Goal: Information Seeking & Learning: Learn about a topic

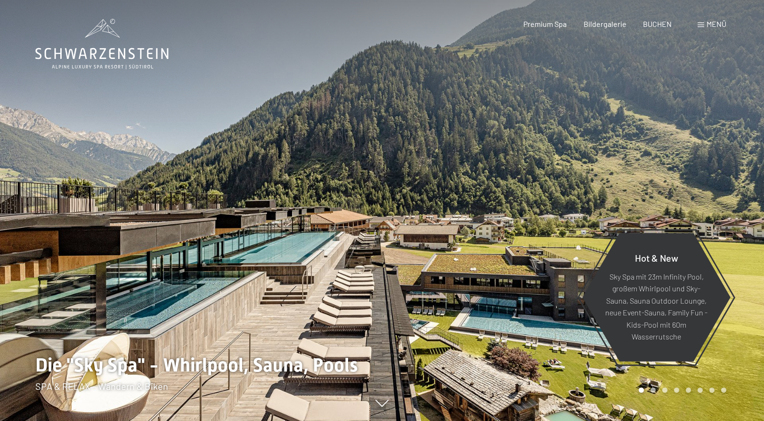
click at [748, 235] on div at bounding box center [573, 210] width 382 height 421
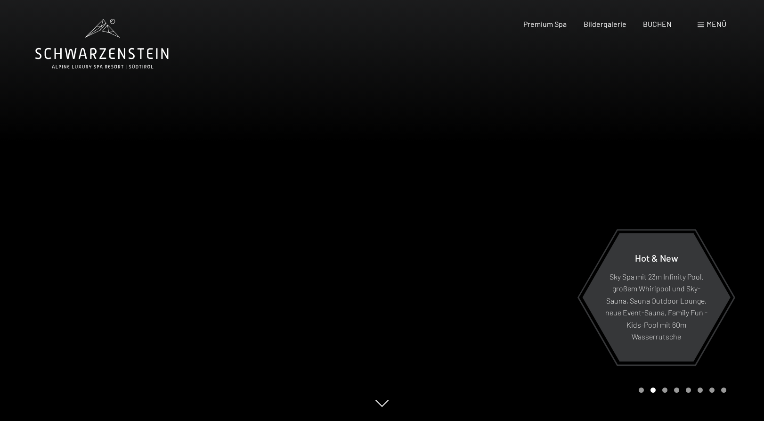
click at [741, 225] on div at bounding box center [573, 210] width 382 height 421
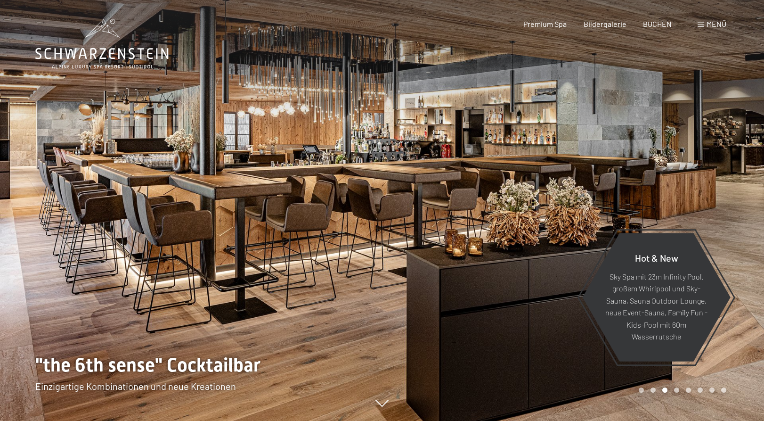
click at [741, 224] on div at bounding box center [573, 210] width 382 height 421
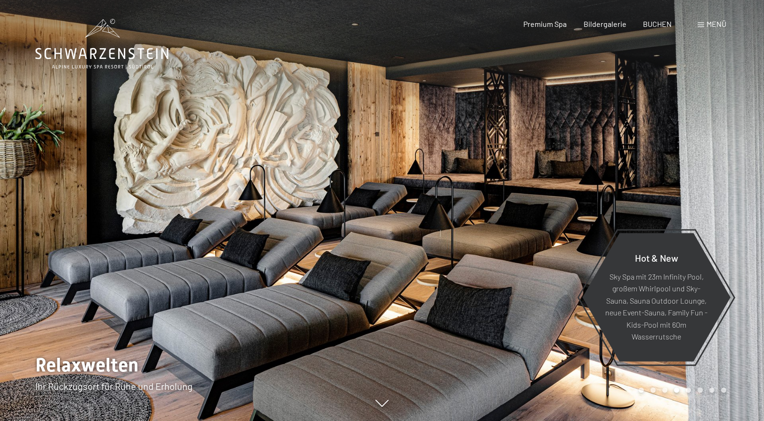
click at [741, 224] on div at bounding box center [573, 210] width 382 height 421
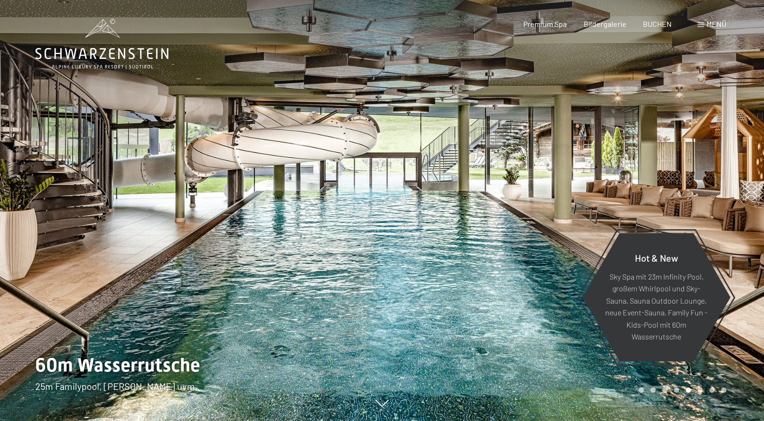
click at [741, 224] on div at bounding box center [573, 210] width 382 height 421
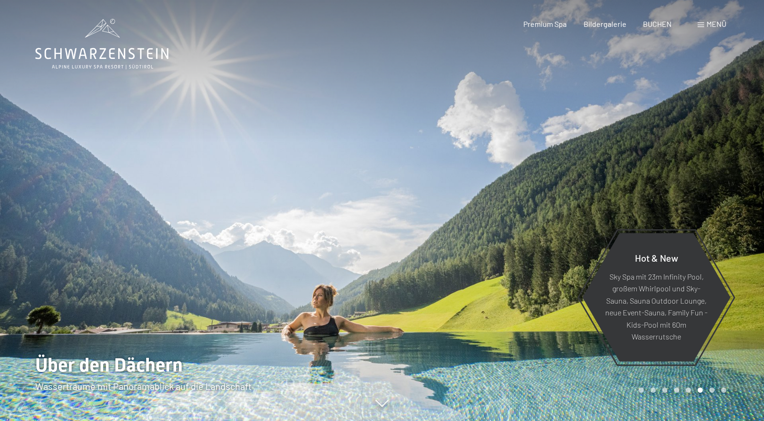
click at [741, 224] on div at bounding box center [573, 210] width 382 height 421
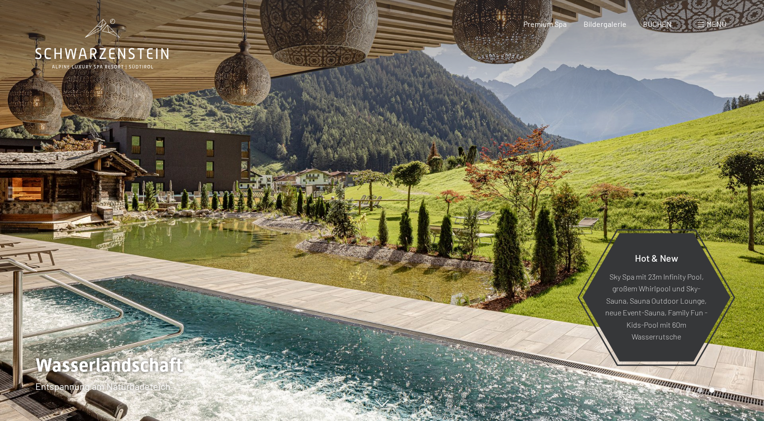
click at [741, 224] on div at bounding box center [573, 210] width 382 height 421
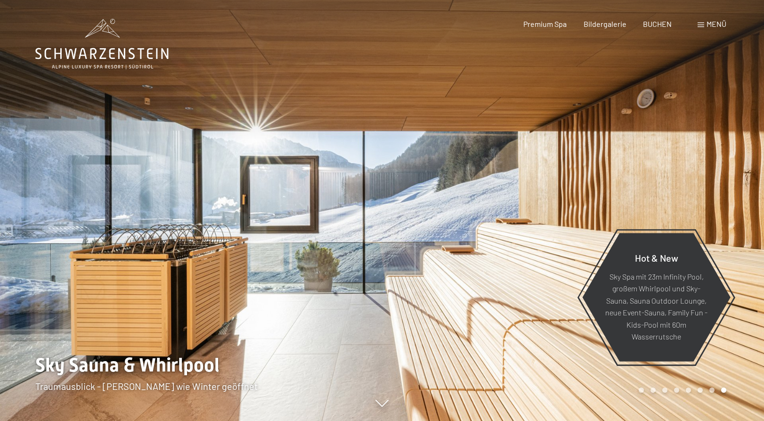
click at [741, 224] on div at bounding box center [573, 210] width 382 height 421
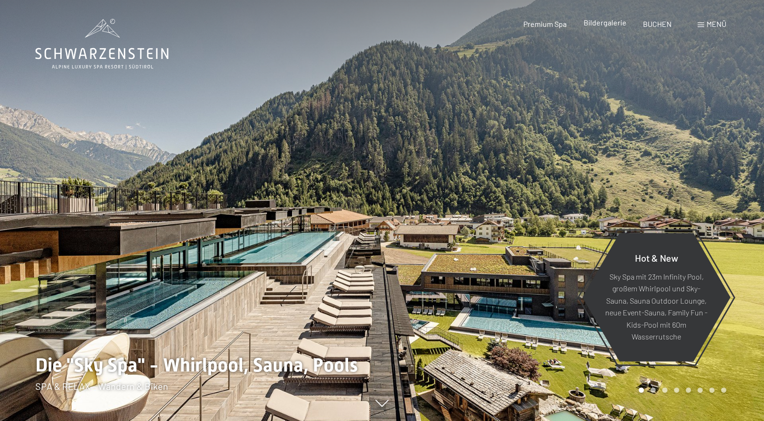
click at [603, 24] on span "Bildergalerie" at bounding box center [605, 22] width 43 height 9
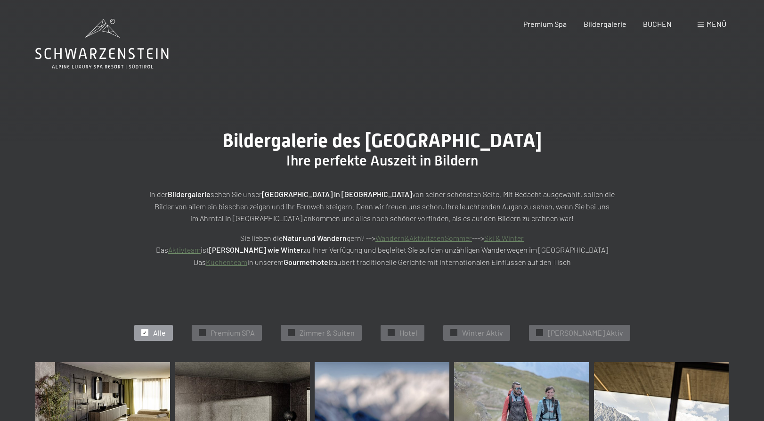
drag, startPoint x: 337, startPoint y: 334, endPoint x: 343, endPoint y: 328, distance: 8.3
click at [338, 334] on span "Zimmer & Suiten" at bounding box center [327, 332] width 55 height 10
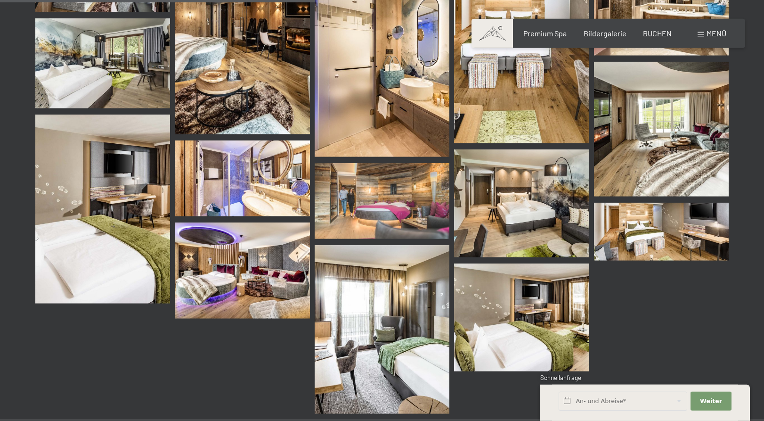
scroll to position [464, 0]
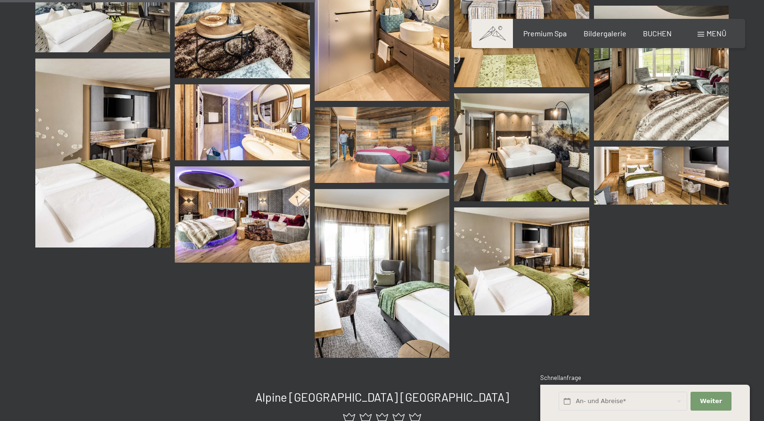
click at [358, 133] on img at bounding box center [382, 145] width 135 height 76
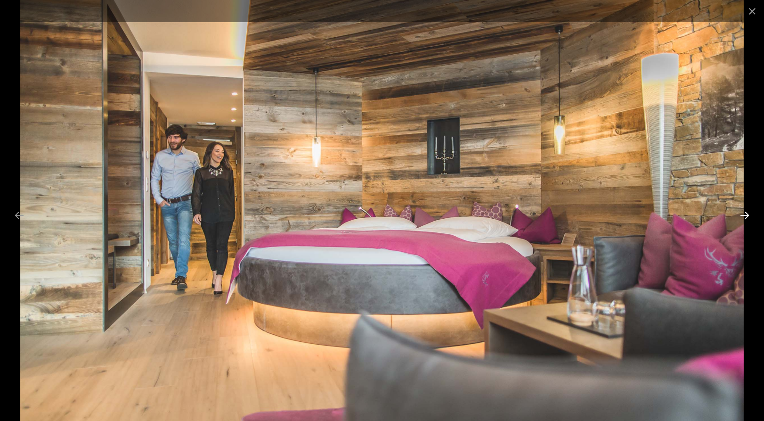
click at [743, 212] on button "Next slide" at bounding box center [745, 215] width 20 height 18
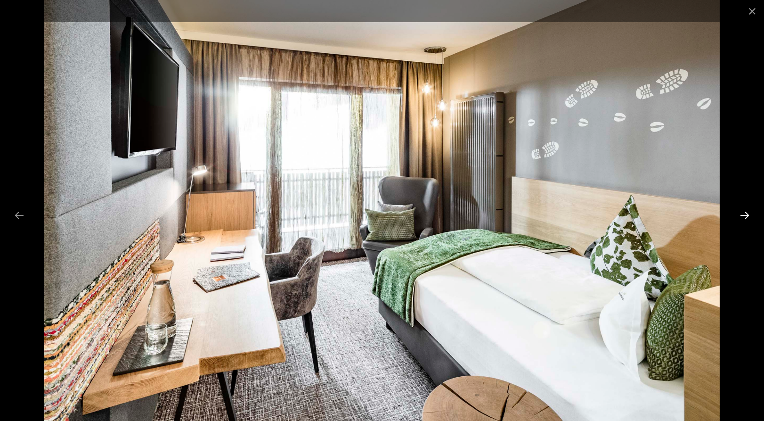
click at [743, 212] on button "Next slide" at bounding box center [745, 215] width 20 height 18
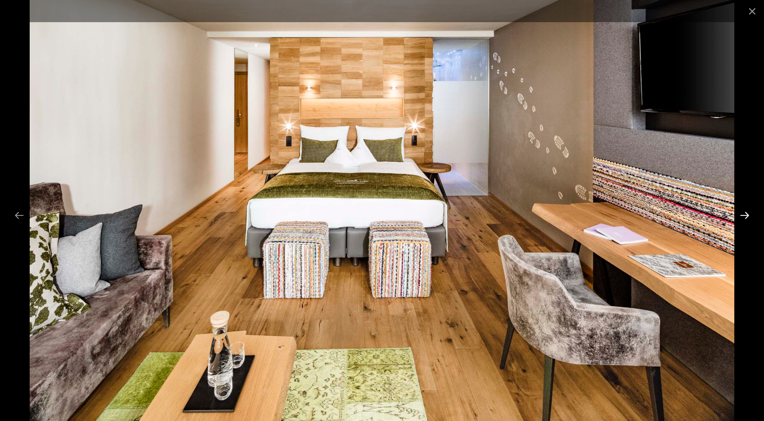
click at [743, 212] on button "Next slide" at bounding box center [745, 215] width 20 height 18
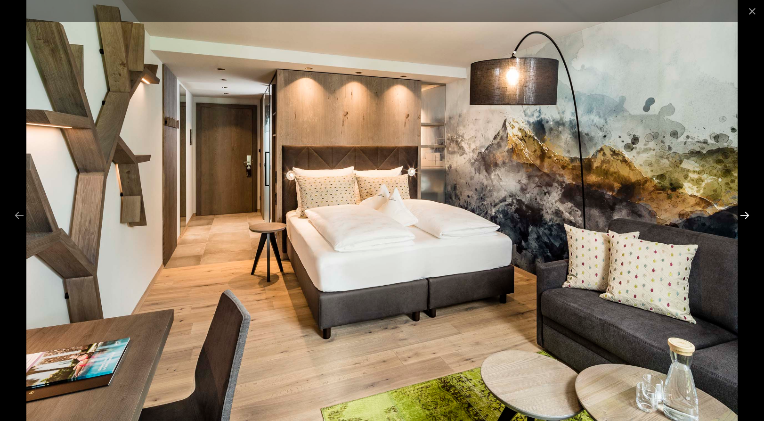
click at [743, 212] on button "Next slide" at bounding box center [745, 215] width 20 height 18
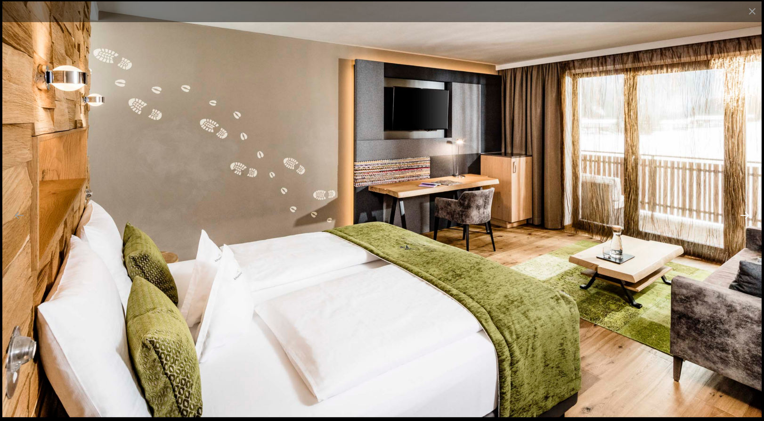
click at [743, 212] on button "Next slide" at bounding box center [745, 215] width 20 height 18
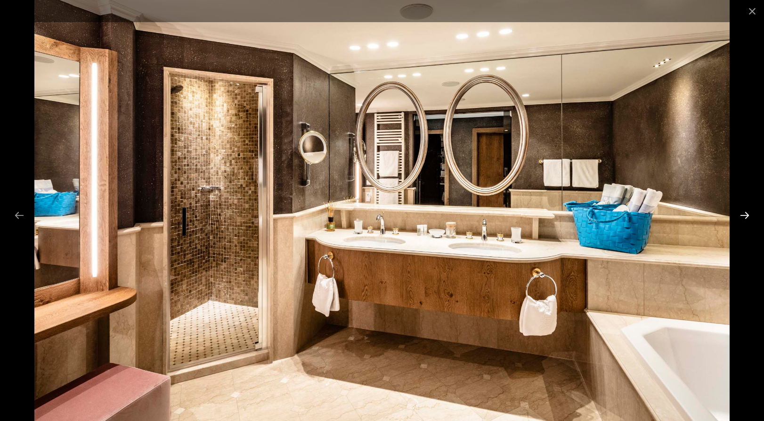
click at [743, 212] on button "Next slide" at bounding box center [745, 215] width 20 height 18
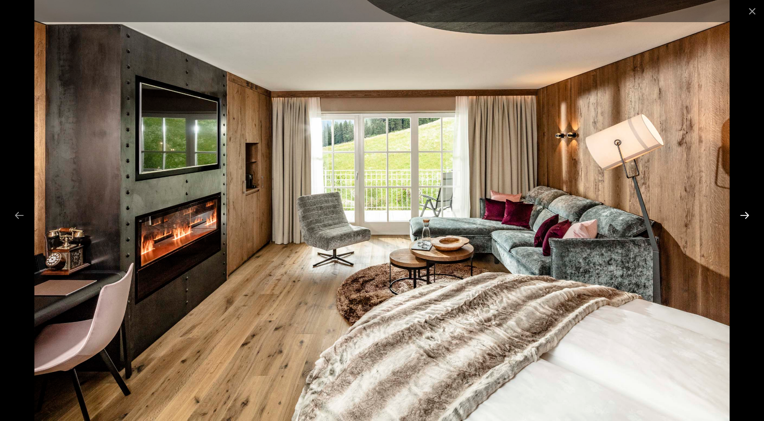
click at [743, 212] on button "Next slide" at bounding box center [745, 215] width 20 height 18
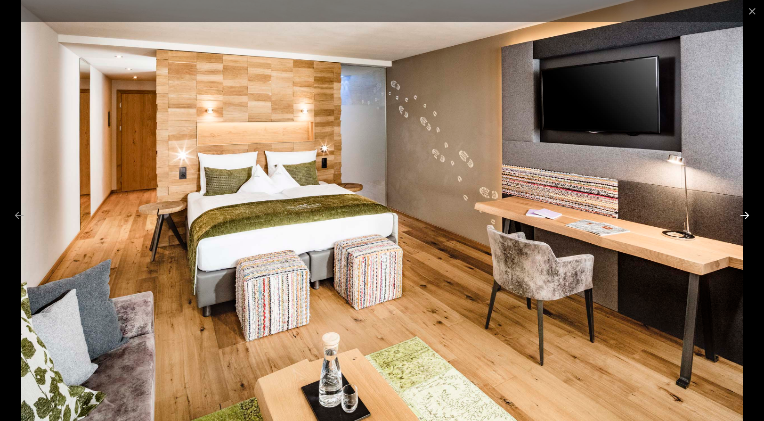
click at [743, 212] on button "Next slide" at bounding box center [745, 215] width 20 height 18
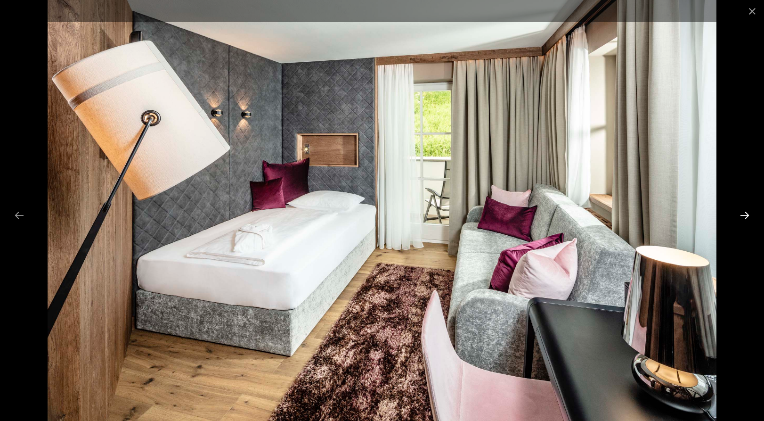
click at [744, 213] on button "Next slide" at bounding box center [745, 215] width 20 height 18
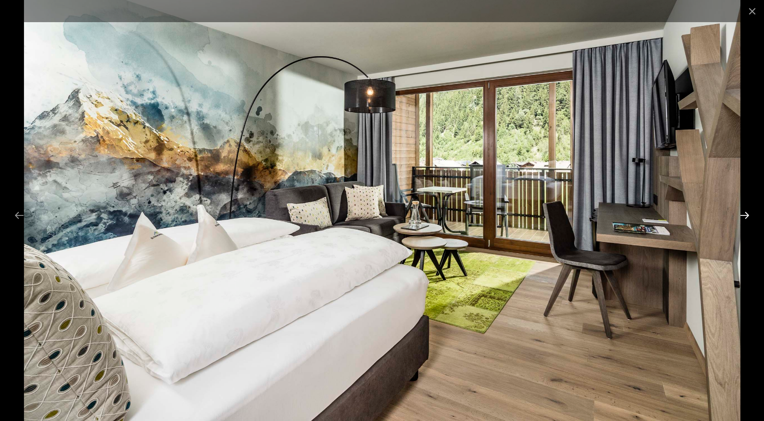
click at [744, 213] on button "Next slide" at bounding box center [745, 215] width 20 height 18
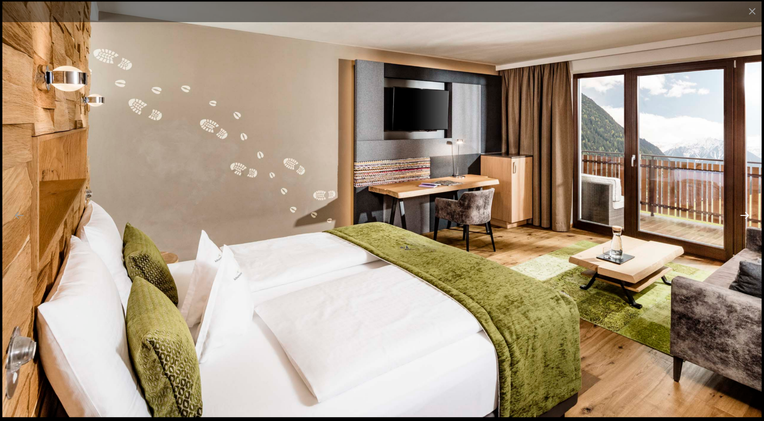
click at [744, 213] on button "Next slide" at bounding box center [745, 215] width 20 height 18
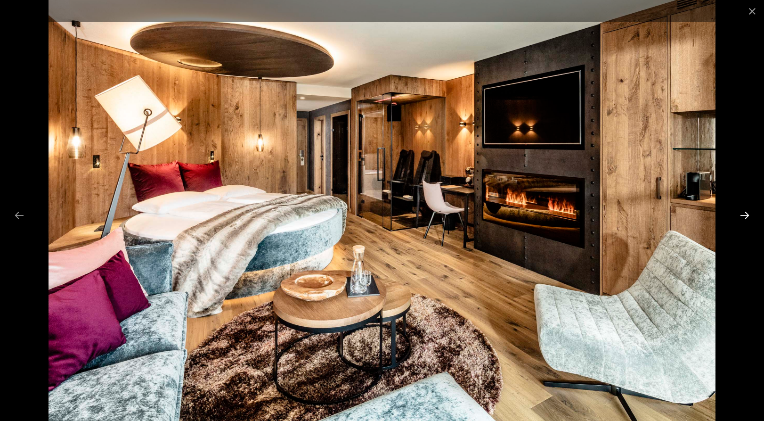
click at [744, 213] on button "Next slide" at bounding box center [745, 215] width 20 height 18
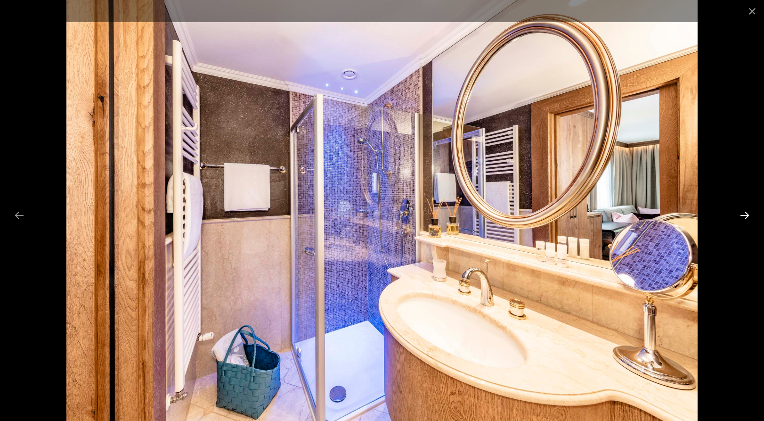
click at [744, 213] on button "Next slide" at bounding box center [745, 215] width 20 height 18
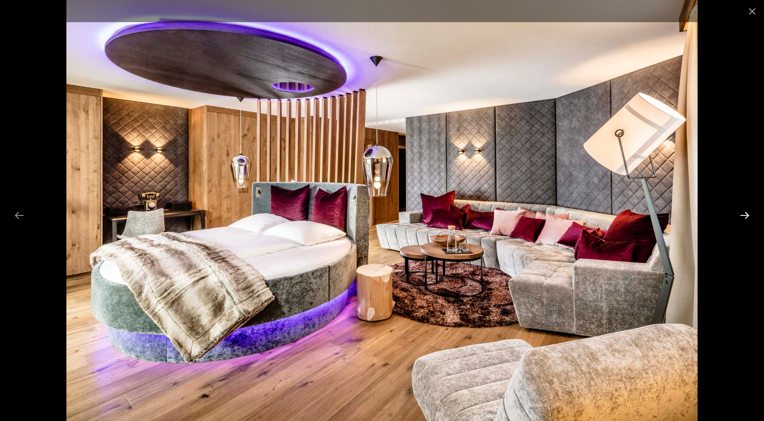
click at [744, 213] on button "Next slide" at bounding box center [745, 215] width 20 height 18
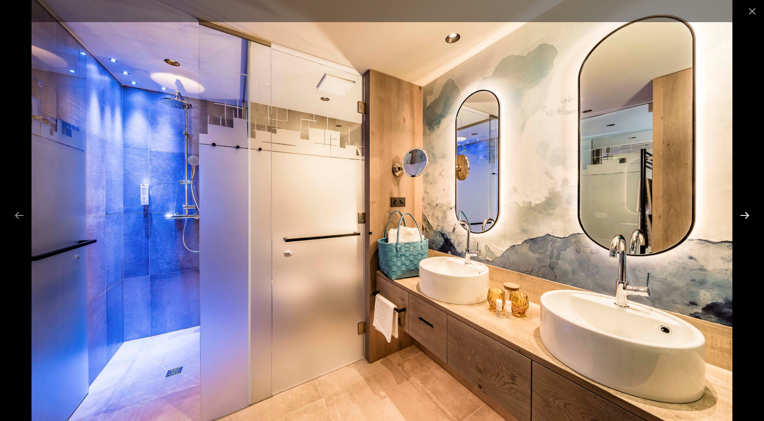
click at [744, 213] on button "Next slide" at bounding box center [745, 215] width 20 height 18
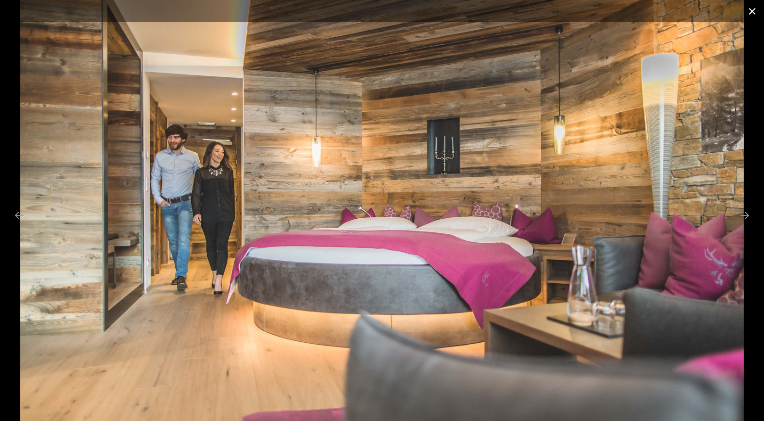
click at [756, 10] on button "Close gallery" at bounding box center [753, 11] width 24 height 22
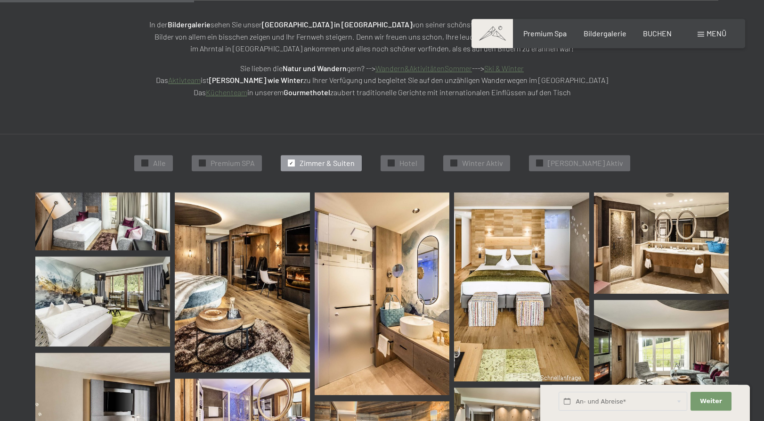
scroll to position [153, 0]
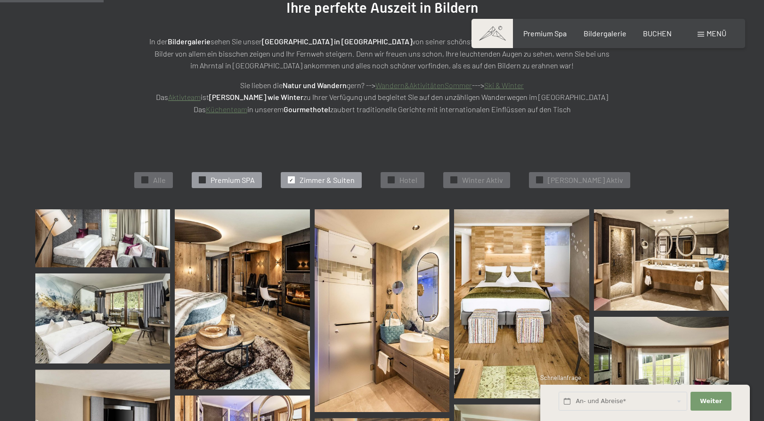
click at [237, 180] on span "Premium SPA" at bounding box center [233, 180] width 44 height 10
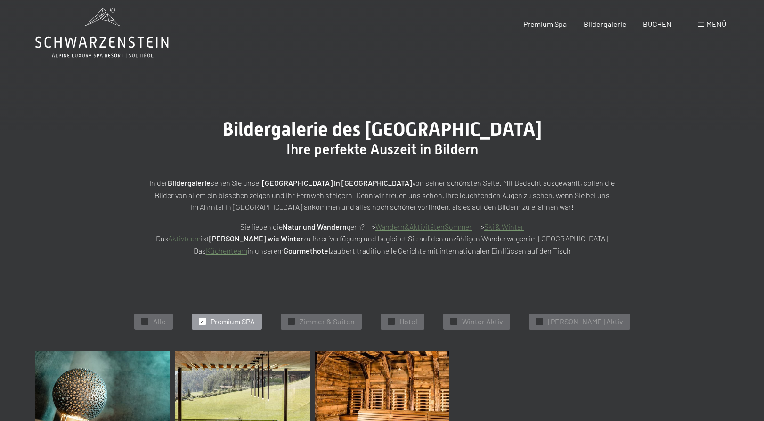
scroll to position [0, 0]
